Goal: Transaction & Acquisition: Subscribe to service/newsletter

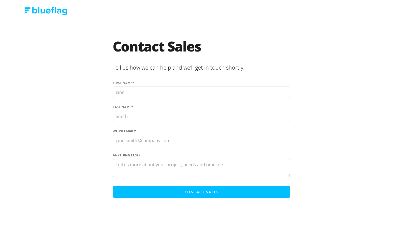
click at [190, 97] on input "First name *" at bounding box center [202, 93] width 178 height 12
type input "[PERSON_NAME]"
type input "[PERSON_NAME][EMAIL_ADDRESS][DOMAIN_NAME]"
click at [163, 169] on textarea "Anything else?" at bounding box center [202, 168] width 178 height 18
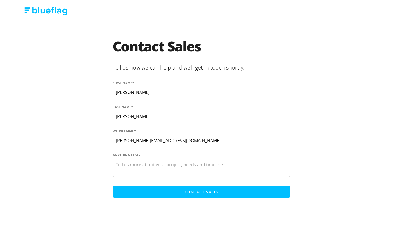
click at [173, 162] on textarea "Anything else?" at bounding box center [202, 168] width 178 height 18
paste textarea "Subject: AU plate lookup (NEVDIS) API for our website Hi [Provider], We’re addi…"
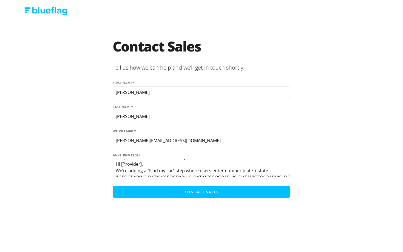
scroll to position [5, 0]
click at [159, 164] on textarea "Subject: AU plate lookup (NEVDIS) API for our website Hi [Provider], We’re addi…" at bounding box center [202, 168] width 178 height 18
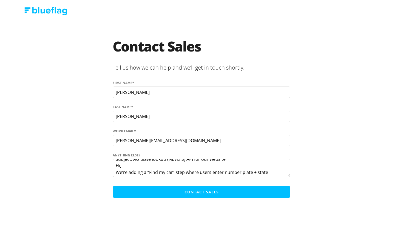
scroll to position [0, 0]
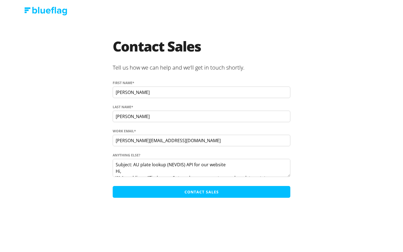
drag, startPoint x: 117, startPoint y: 165, endPoint x: 111, endPoint y: 147, distance: 19.2
click at [111, 147] on section "Contact Sales Tell us how we can help and we’ll get in touch shortly. First nam…" at bounding box center [202, 120] width 318 height 161
click at [200, 161] on textarea "Hi, We’re adding a “Find my car” step where users enter number plate + state (A…" at bounding box center [202, 168] width 178 height 18
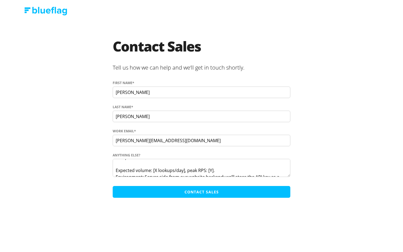
scroll to position [91, 0]
drag, startPoint x: 154, startPoint y: 165, endPoint x: 185, endPoint y: 168, distance: 31.4
click at [185, 168] on textarea "Hi, We’re adding a “Find my car” step where users enter number plate + state (A…" at bounding box center [202, 168] width 178 height 18
drag, startPoint x: 199, startPoint y: 167, endPoint x: 232, endPoint y: 166, distance: 32.9
click at [232, 166] on textarea "Hi, We’re adding a “Find my car” step where users enter number plate + state (A…" at bounding box center [202, 168] width 178 height 18
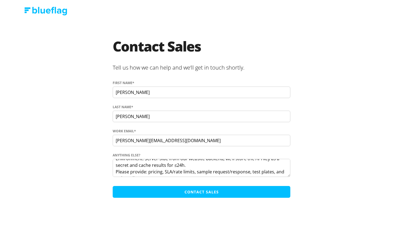
scroll to position [112, 0]
type textarea "Hi, We’re adding a “Find my car” step where users enter number plate + state ([…"
click at [216, 190] on input "Contact Sales" at bounding box center [202, 192] width 178 height 12
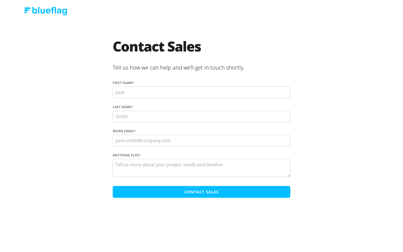
click at [179, 97] on input "First name *" at bounding box center [202, 93] width 178 height 12
type input "[PERSON_NAME]"
type input "[PERSON_NAME][EMAIL_ADDRESS][DOMAIN_NAME]"
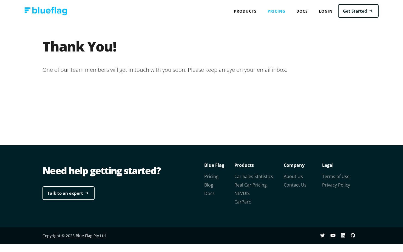
click at [283, 12] on link "Pricing" at bounding box center [276, 10] width 29 height 11
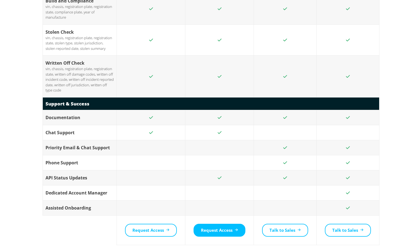
scroll to position [1136, 0]
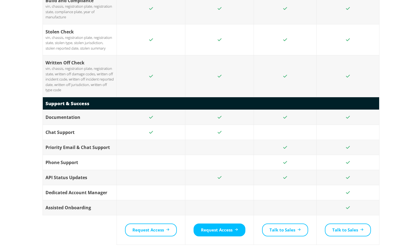
click at [147, 140] on td at bounding box center [151, 147] width 69 height 15
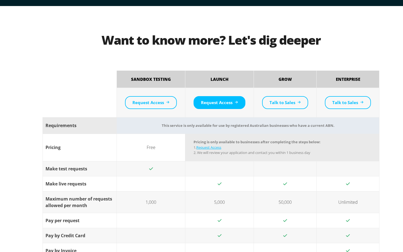
scroll to position [530, 0]
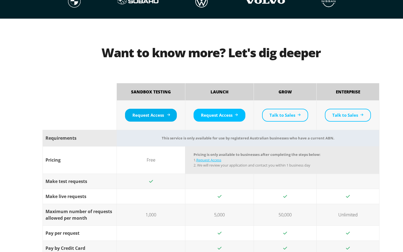
click at [166, 117] on link "Request Access" at bounding box center [151, 115] width 52 height 13
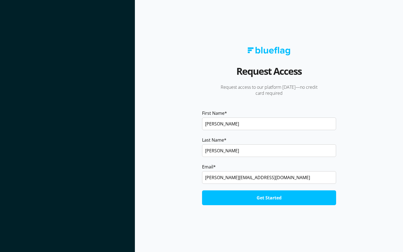
click at [245, 197] on input "Get Started" at bounding box center [269, 198] width 134 height 15
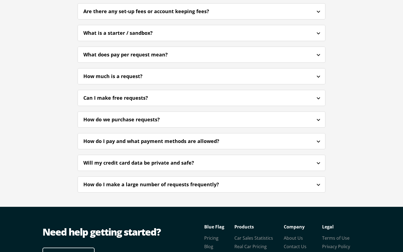
scroll to position [1493, 0]
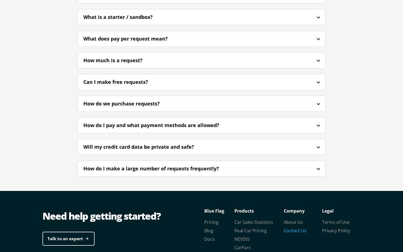
click at [293, 228] on link "Contact Us" at bounding box center [295, 231] width 23 height 6
